Goal: Transaction & Acquisition: Purchase product/service

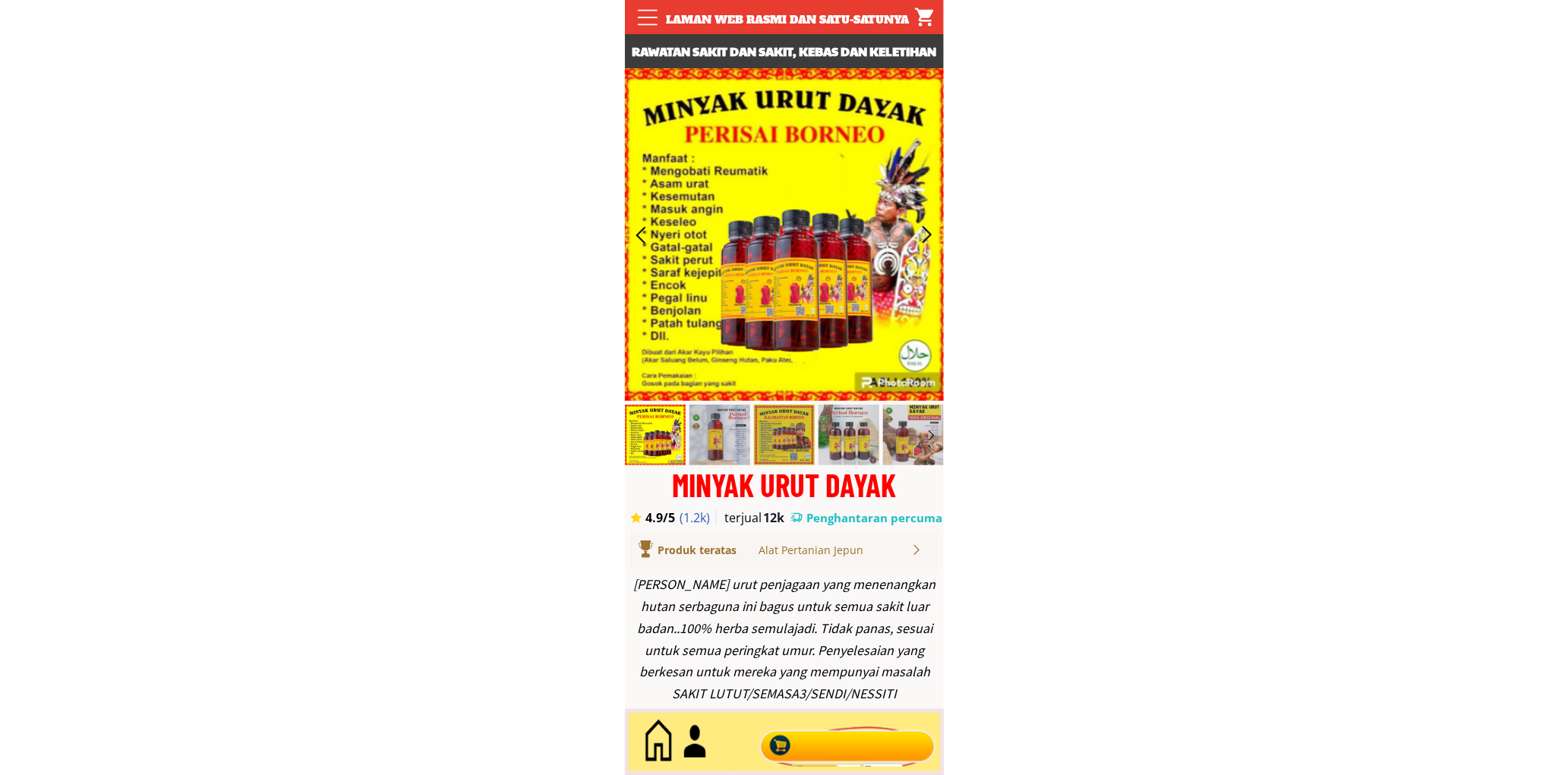
click at [826, 740] on div at bounding box center [847, 742] width 184 height 50
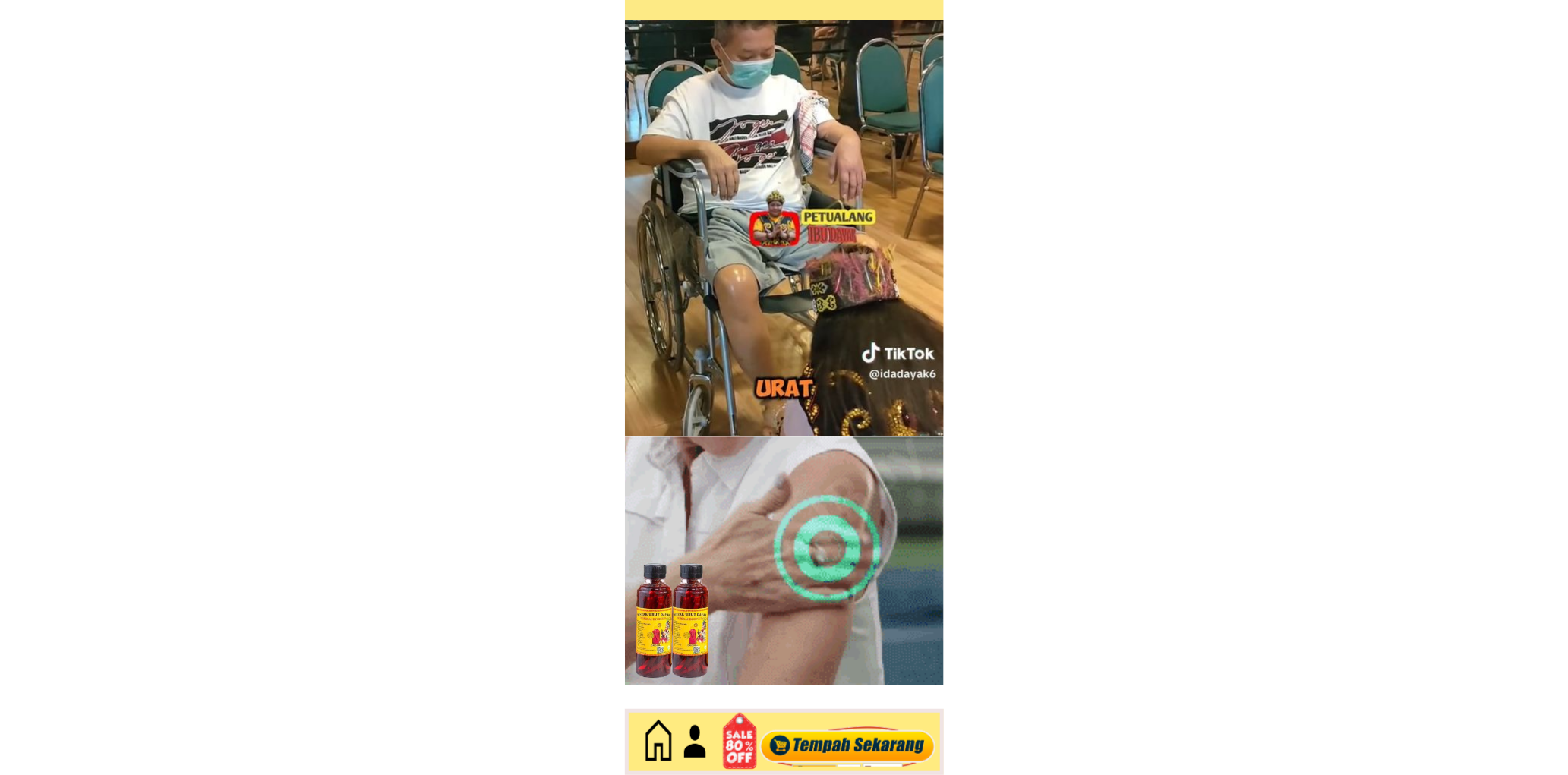
scroll to position [6583, 0]
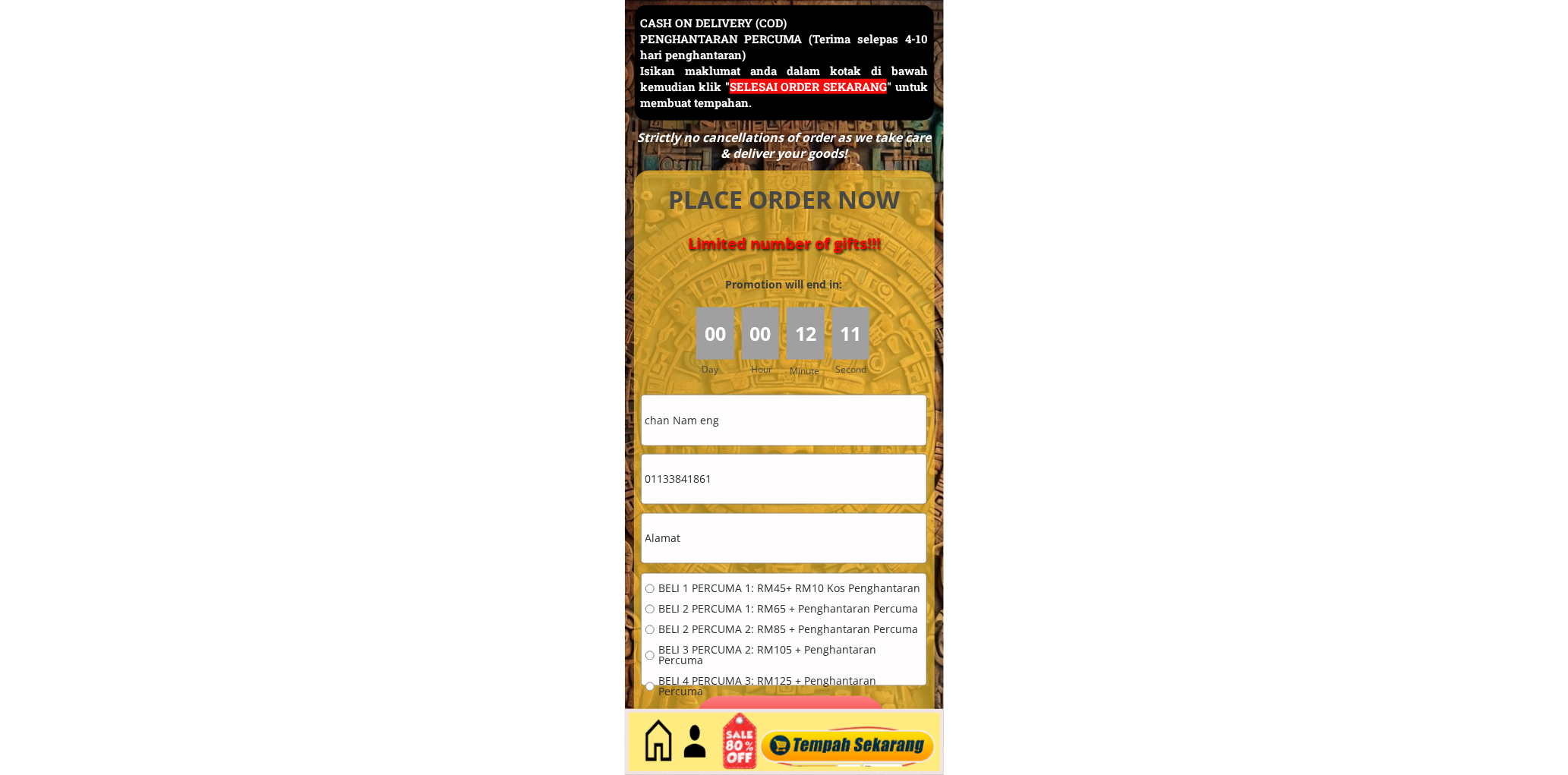
click at [744, 424] on input "chan Nam eng" at bounding box center [784, 420] width 285 height 49
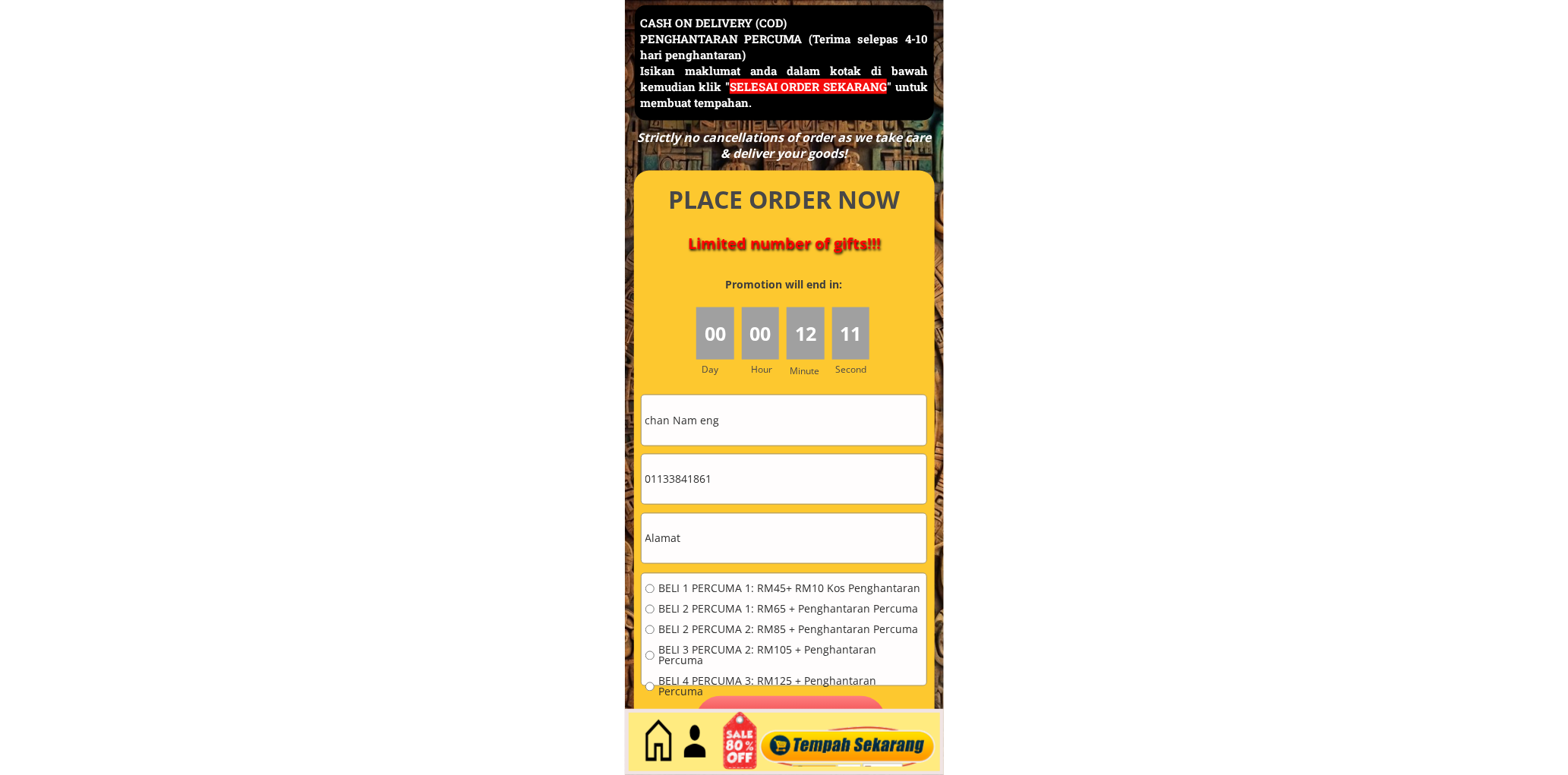
paste input "[PERSON_NAME]"
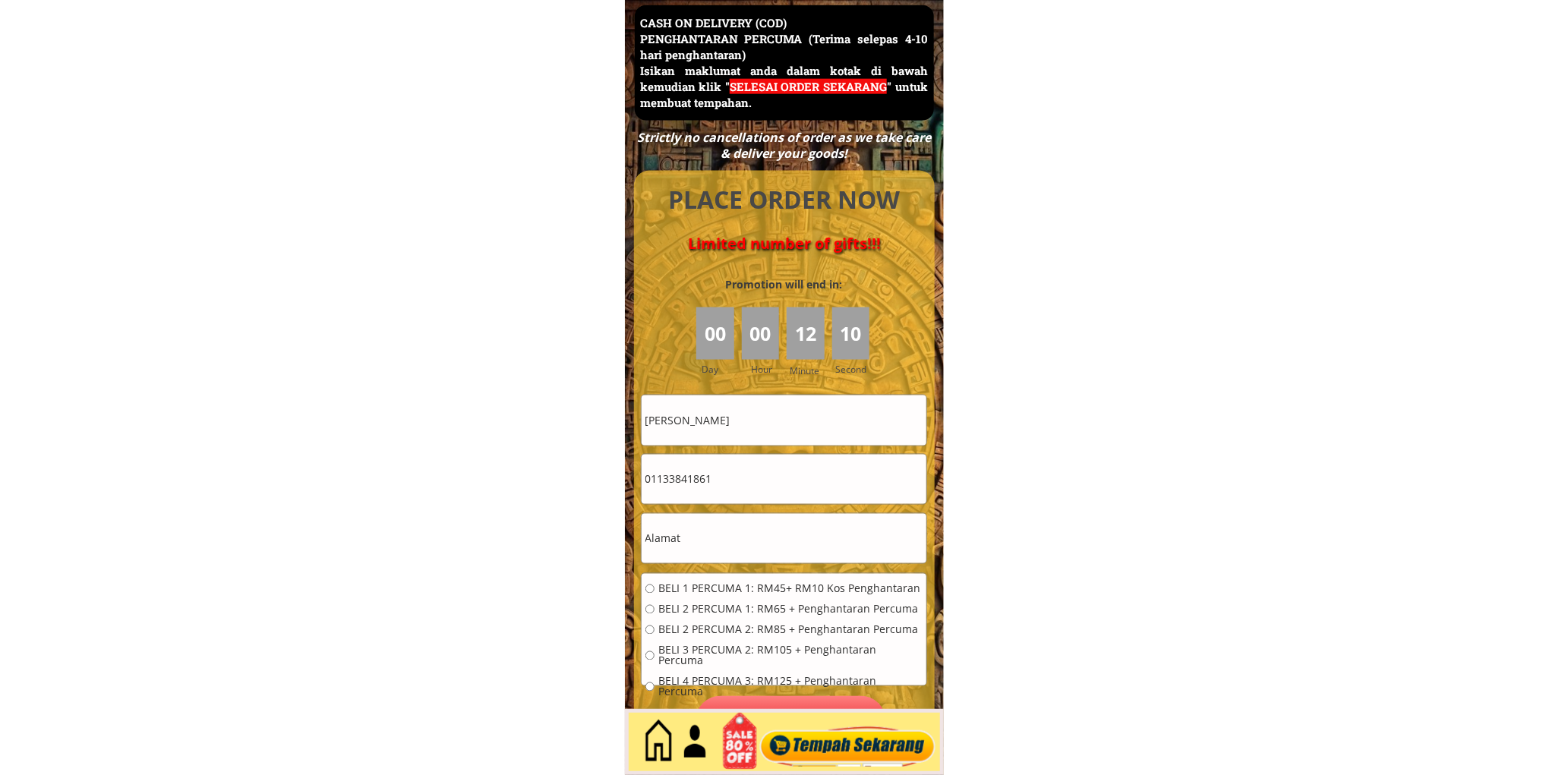
type input "[PERSON_NAME]"
click at [796, 497] on input "01133841861" at bounding box center [784, 479] width 285 height 49
click at [792, 494] on input "01133841861" at bounding box center [784, 479] width 285 height 49
paste input "9929113"
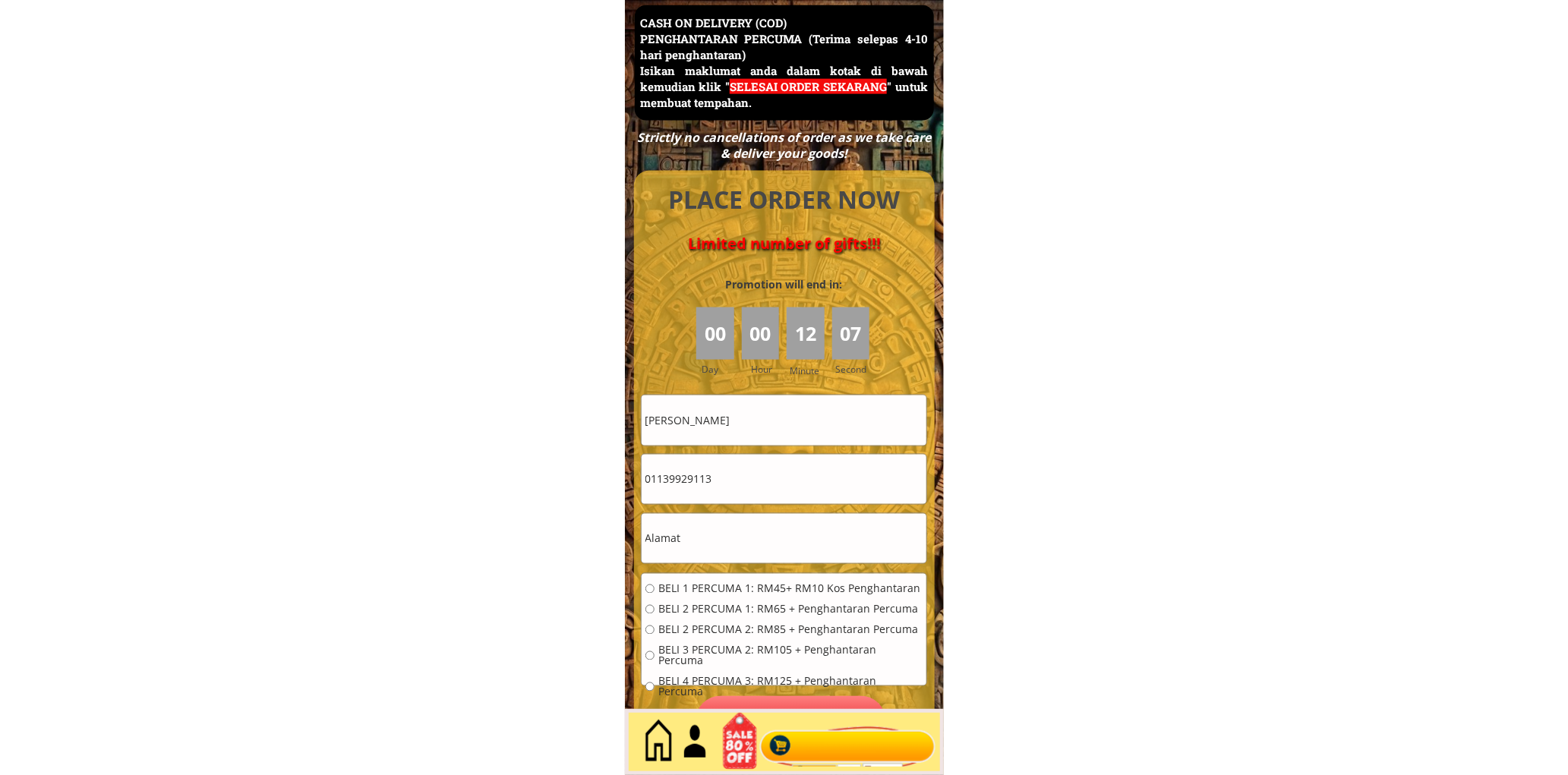
type input "01139929113"
click at [715, 531] on input "text" at bounding box center [784, 538] width 285 height 49
drag, startPoint x: 715, startPoint y: 531, endPoint x: 696, endPoint y: 583, distance: 55.4
click at [715, 535] on input "text" at bounding box center [784, 538] width 285 height 49
paste input "[STREET_ADDRESS]"
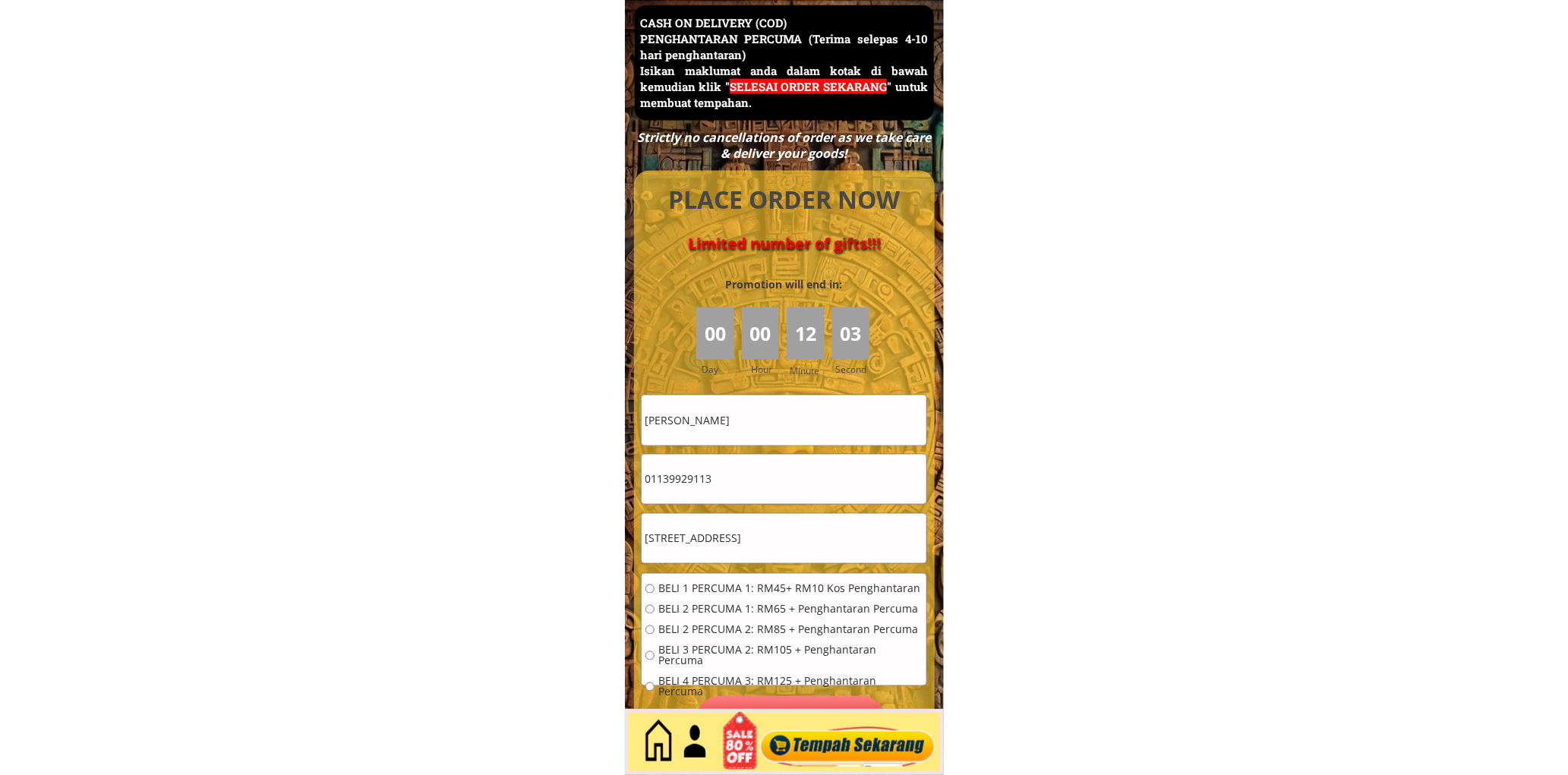
scroll to position [0, 12]
type input "[STREET_ADDRESS]"
click at [696, 586] on span "BELI 1 PERCUMA 1: RM45+ RM10 Kos Penghantaran" at bounding box center [790, 589] width 264 height 11
radio input "true"
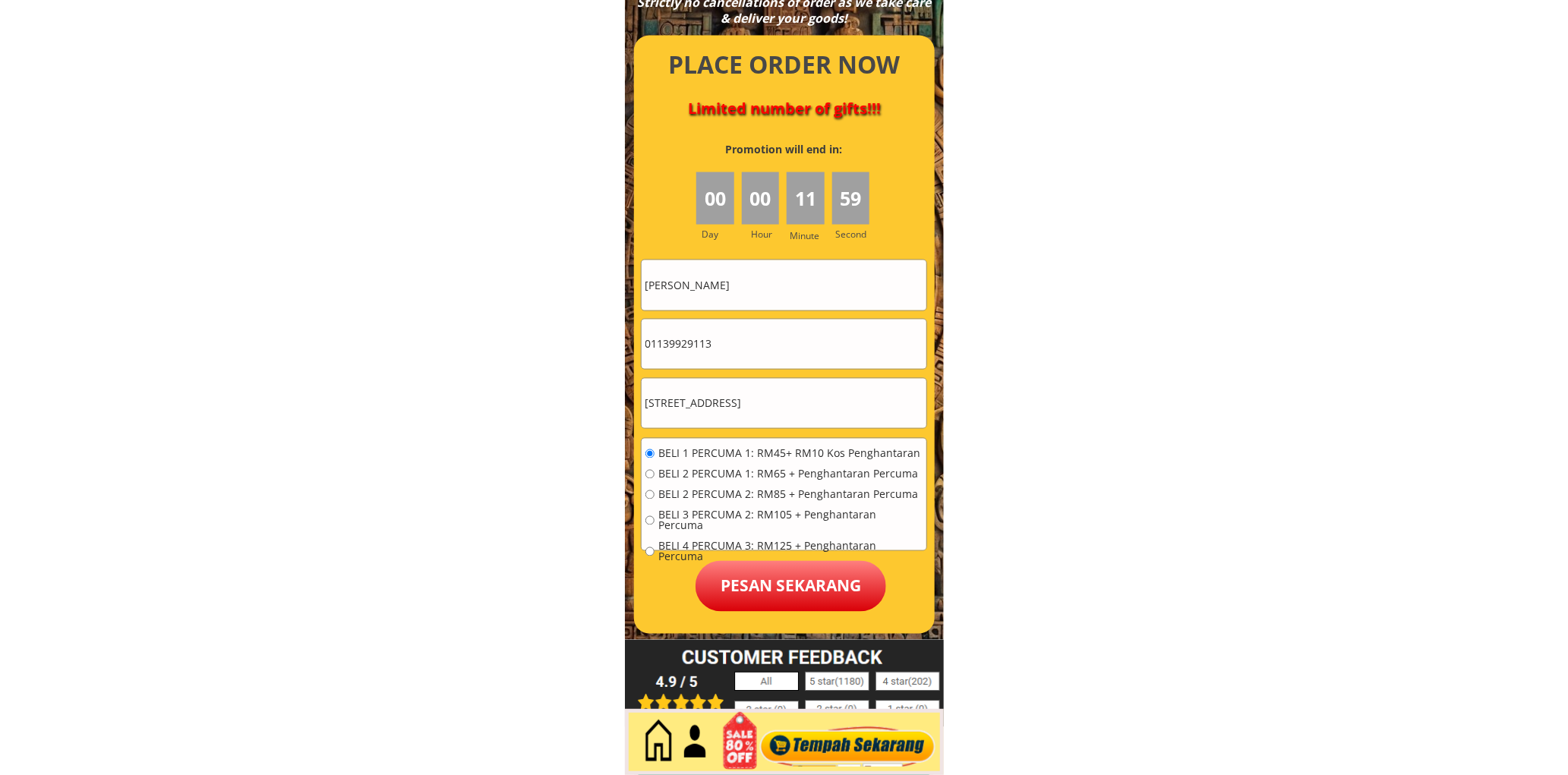
scroll to position [6724, 0]
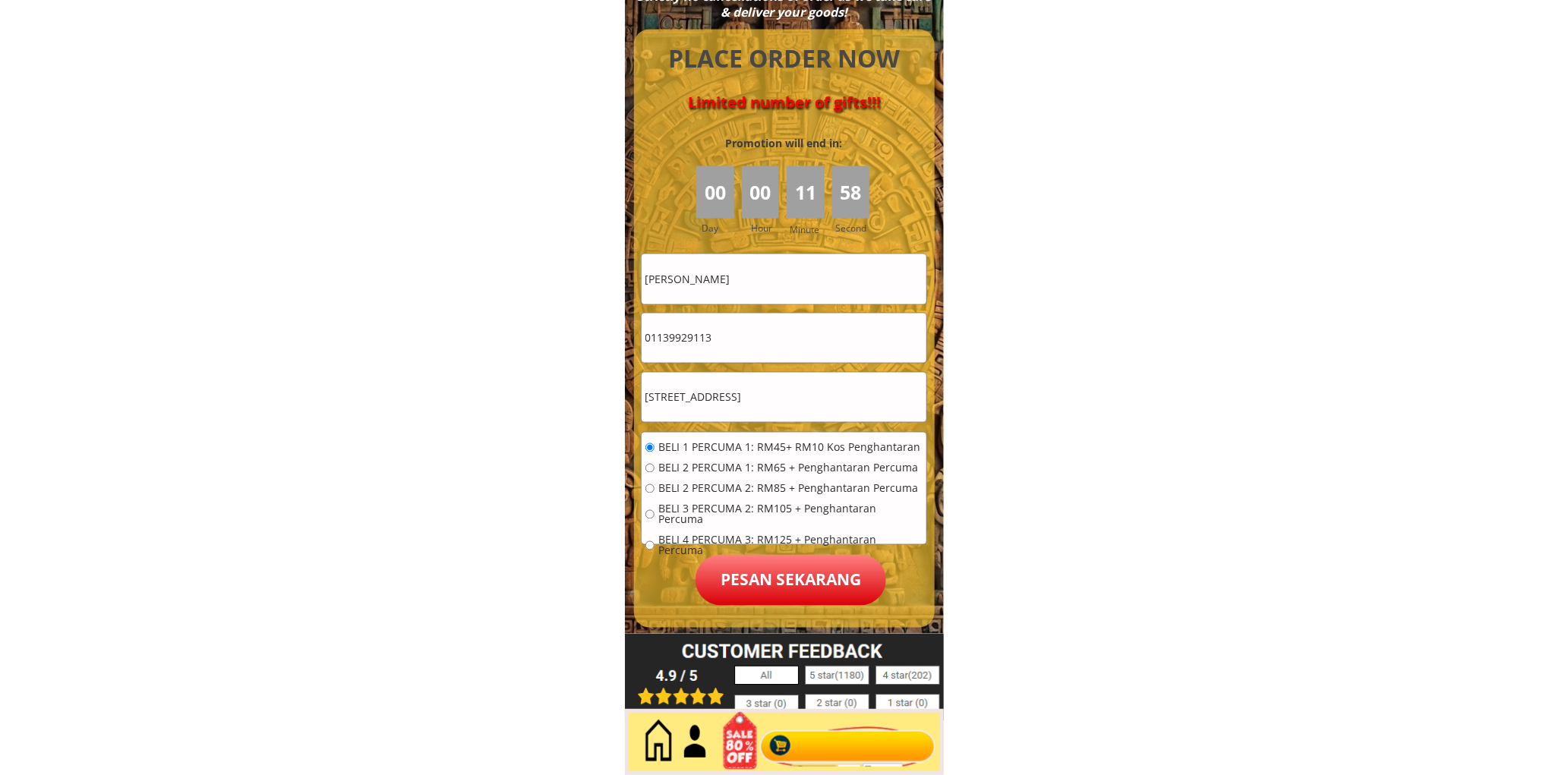
click at [803, 579] on p "Pesan sekarang" at bounding box center [790, 580] width 191 height 51
